Goal: Transaction & Acquisition: Purchase product/service

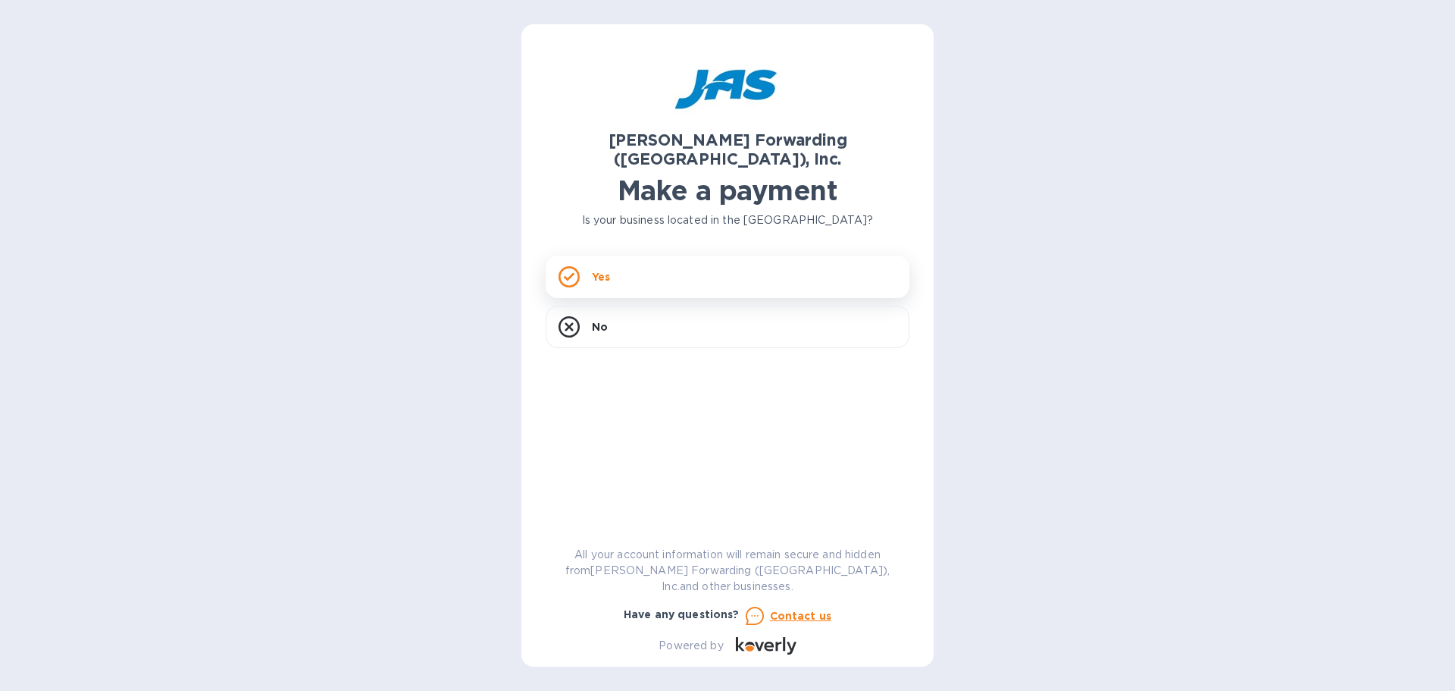
click at [691, 265] on div "Yes" at bounding box center [728, 276] width 364 height 42
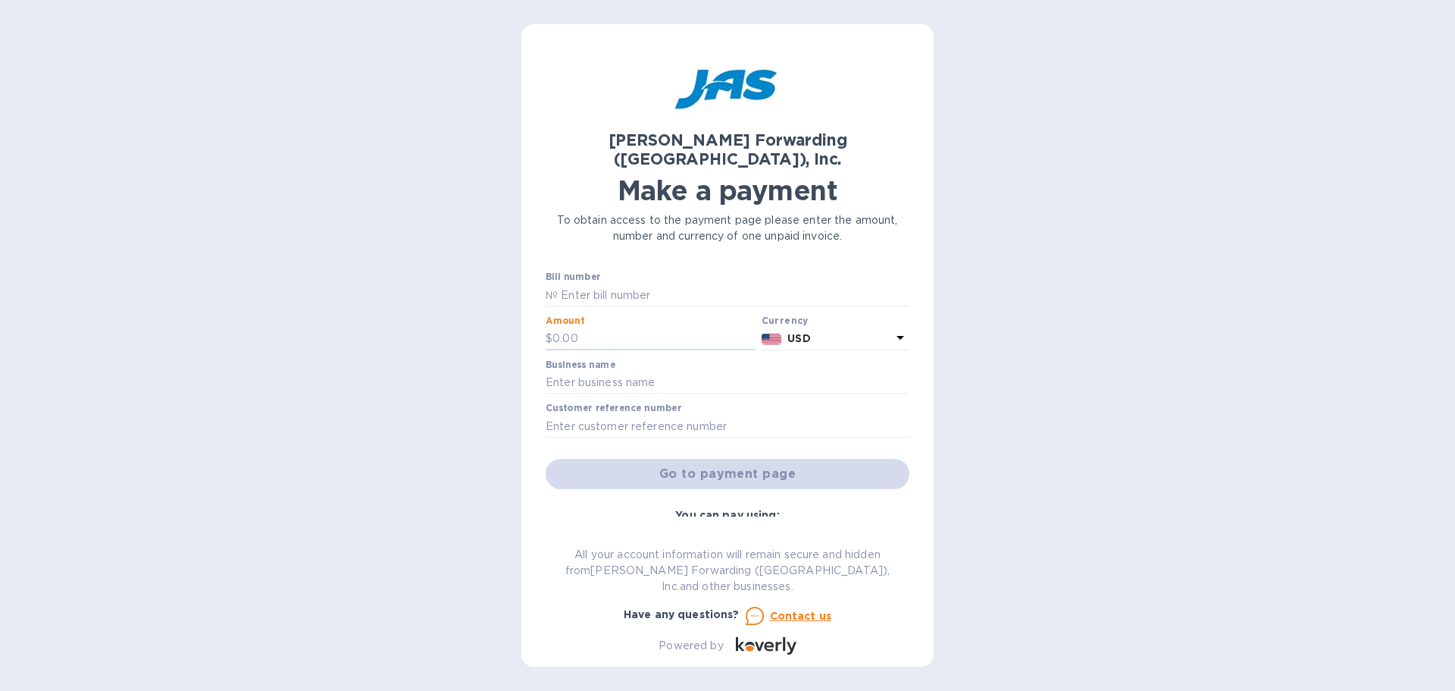
drag, startPoint x: 621, startPoint y: 324, endPoint x: 514, endPoint y: 320, distance: 107.0
click at [514, 320] on div "[PERSON_NAME] Forwarding ([GEOGRAPHIC_DATA]), Inc. Make a payment To obtain acc…" at bounding box center [727, 345] width 1455 height 691
drag, startPoint x: 608, startPoint y: 317, endPoint x: 590, endPoint y: 334, distance: 24.7
click at [585, 328] on input "160.00" at bounding box center [654, 338] width 203 height 23
type input "160.00"
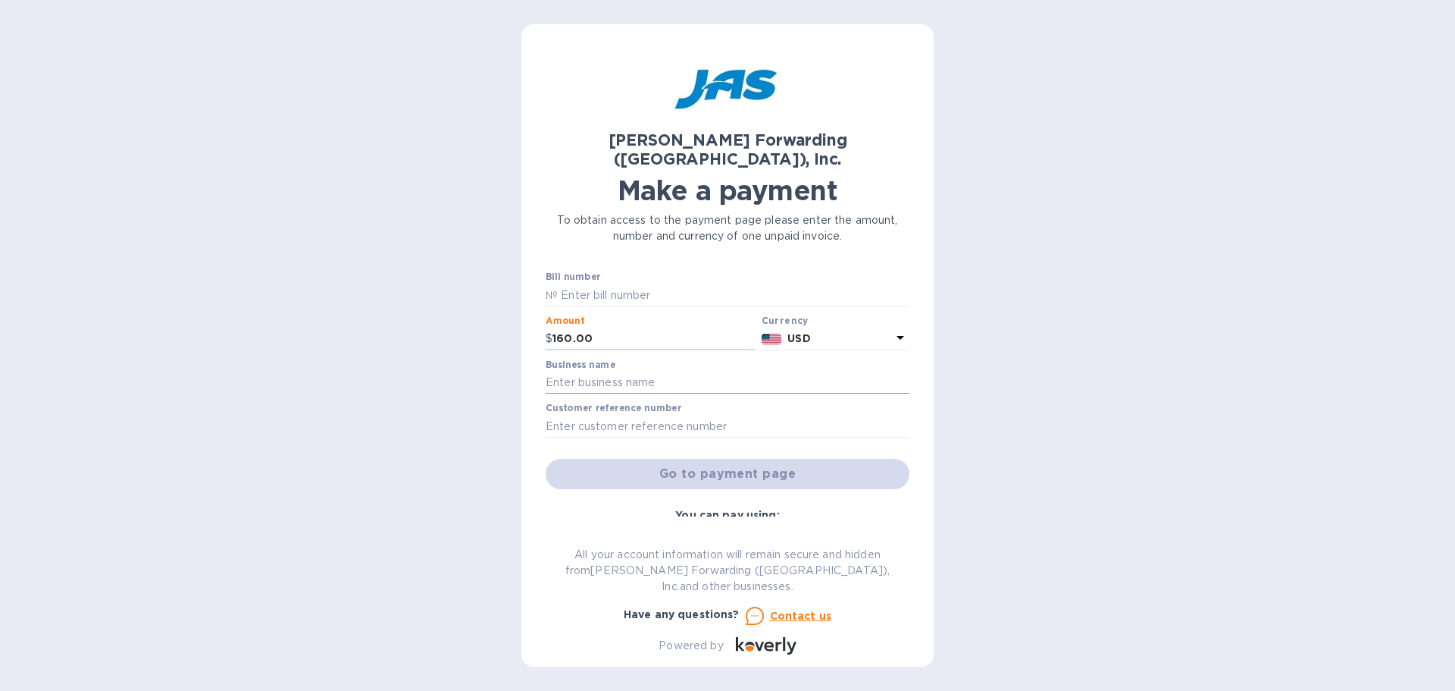
click at [591, 371] on input "text" at bounding box center [728, 382] width 364 height 23
type input "Galerie"
click at [574, 284] on input "text" at bounding box center [734, 295] width 352 height 23
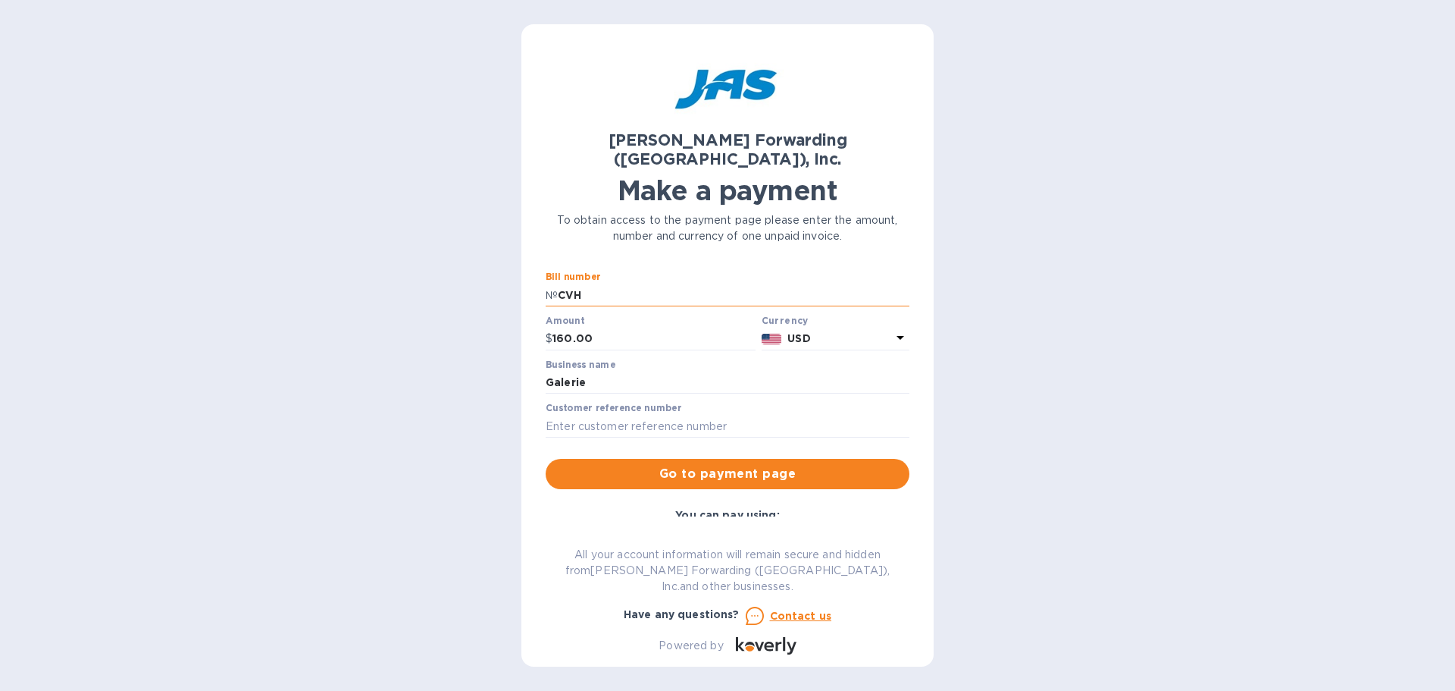
drag, startPoint x: 585, startPoint y: 282, endPoint x: 550, endPoint y: 277, distance: 35.2
click at [550, 284] on div "№ CVH" at bounding box center [728, 295] width 364 height 23
type input "C"
type input "CVG503316120"
click at [756, 465] on span "Go to payment page" at bounding box center [728, 474] width 340 height 18
